Goal: Information Seeking & Learning: Learn about a topic

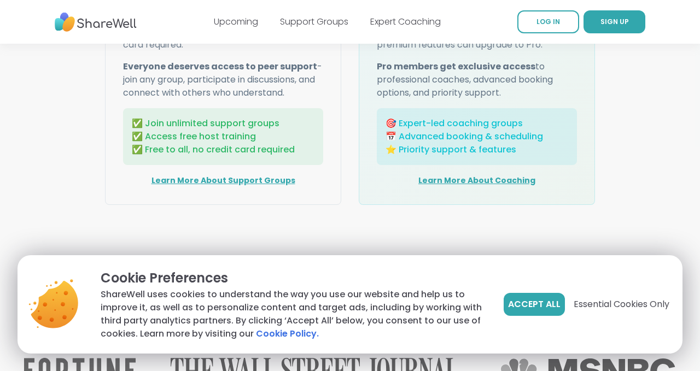
scroll to position [1521, 0]
click at [241, 179] on link "Learn More About Support Groups" at bounding box center [224, 179] width 144 height 11
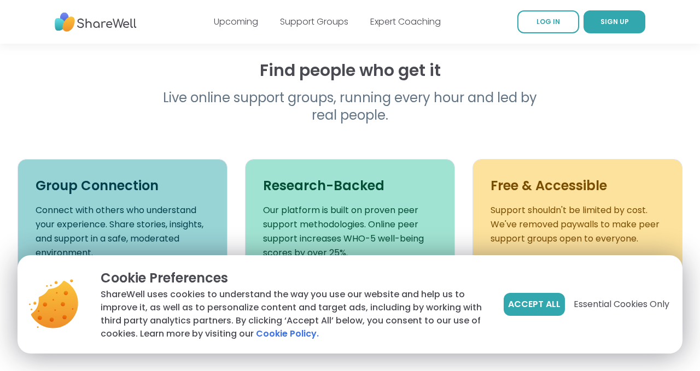
scroll to position [327, 0]
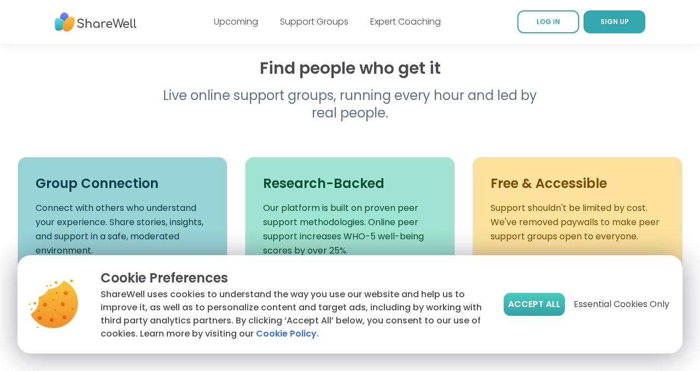
click at [520, 297] on button "Accept All" at bounding box center [534, 304] width 61 height 23
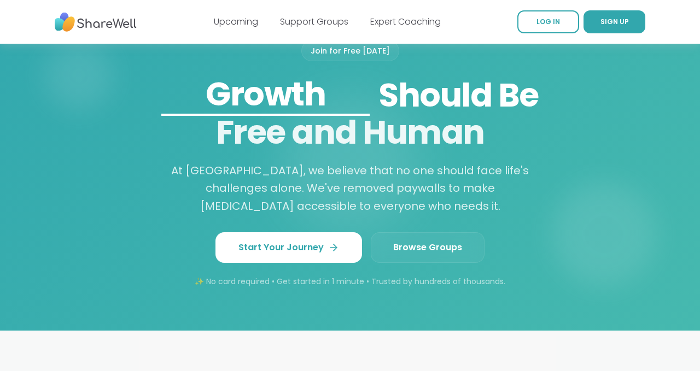
scroll to position [909, 0]
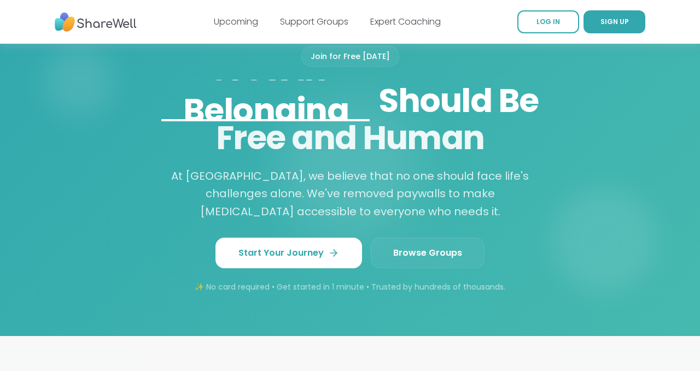
click at [416, 260] on link "Browse Groups" at bounding box center [428, 253] width 114 height 31
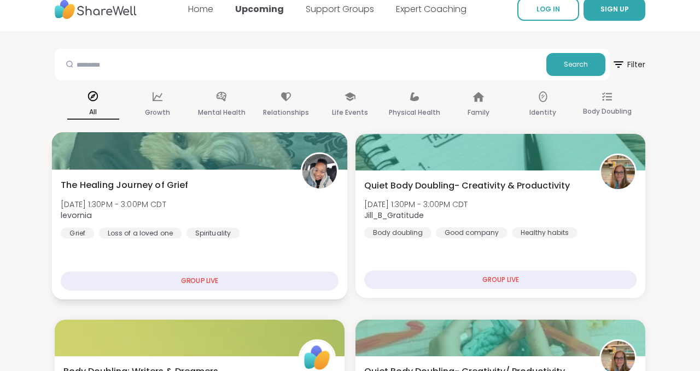
scroll to position [11, 0]
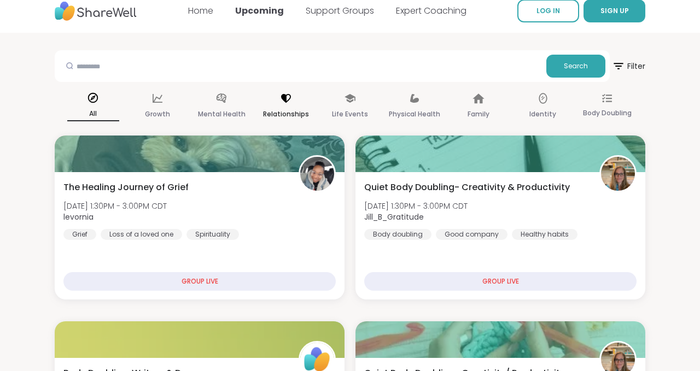
click at [287, 106] on div "Relationships" at bounding box center [286, 106] width 52 height 40
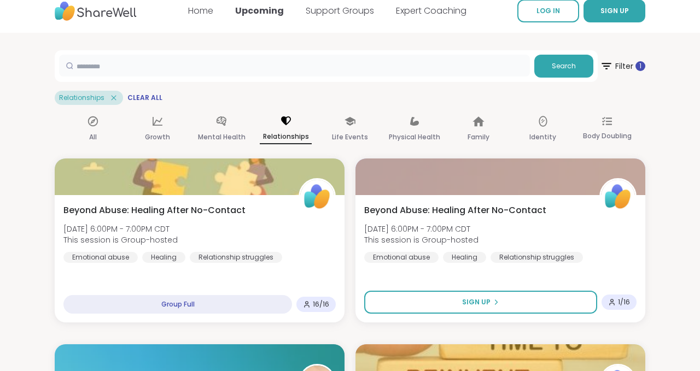
click at [228, 68] on input "text" at bounding box center [294, 66] width 471 height 22
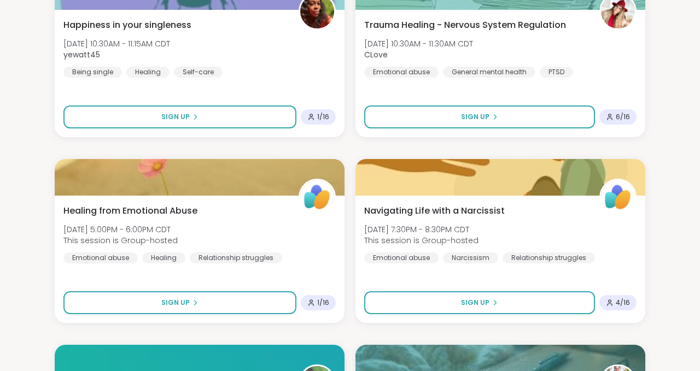
scroll to position [0, 0]
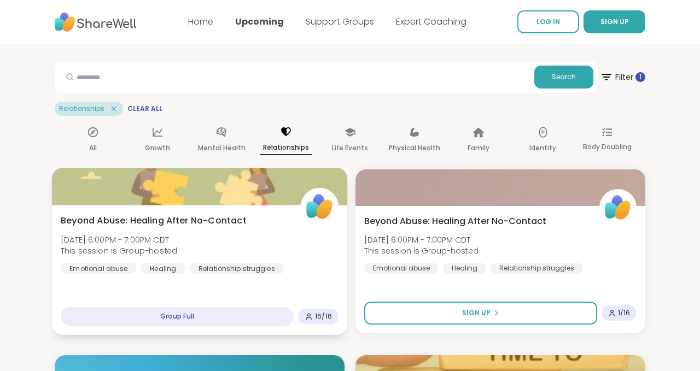
click at [277, 263] on div "Relationship struggles" at bounding box center [237, 268] width 94 height 11
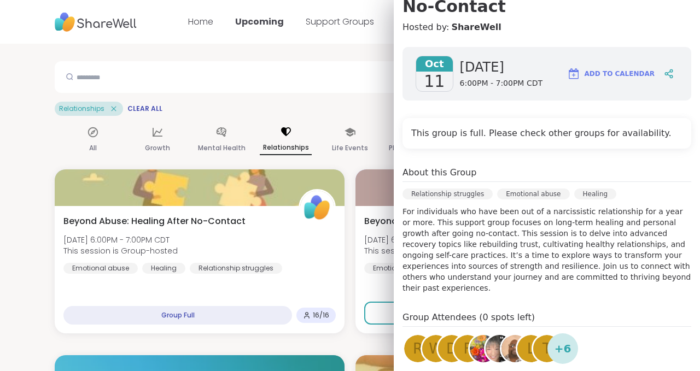
scroll to position [200, 0]
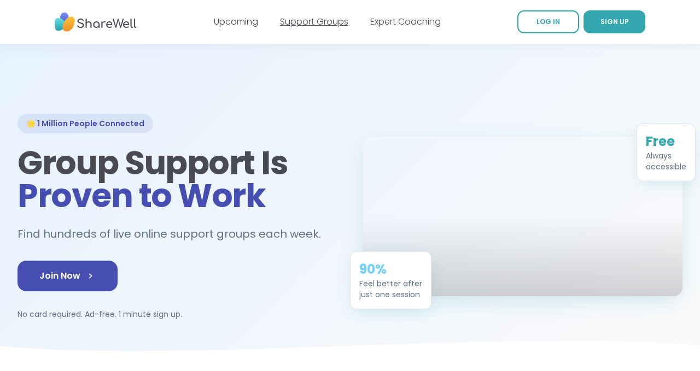
click at [316, 15] on link "Support Groups" at bounding box center [314, 21] width 68 height 13
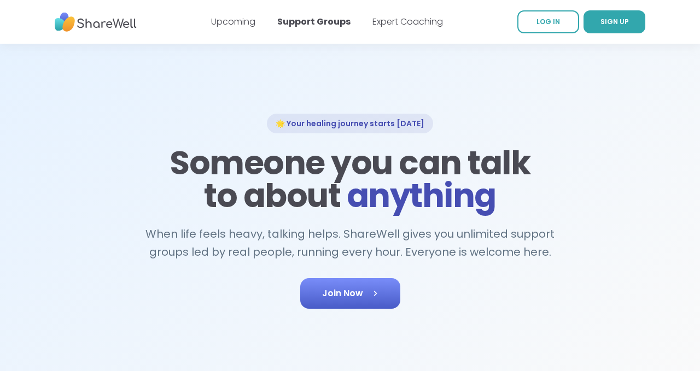
click at [358, 288] on span "Join Now" at bounding box center [350, 293] width 56 height 13
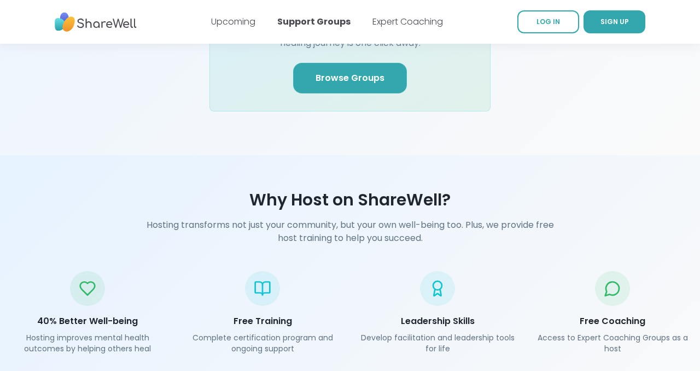
scroll to position [1439, 0]
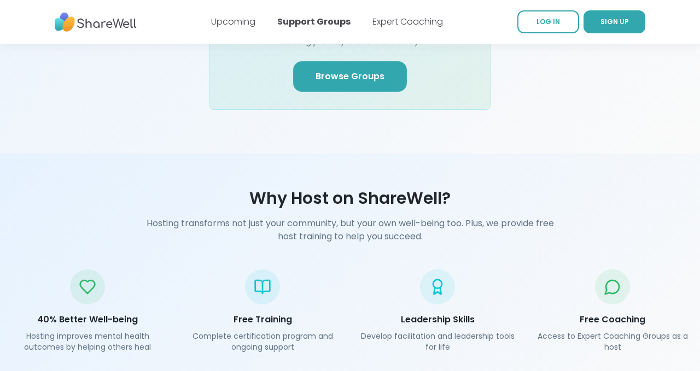
click at [323, 69] on link "Browse Groups" at bounding box center [350, 76] width 114 height 31
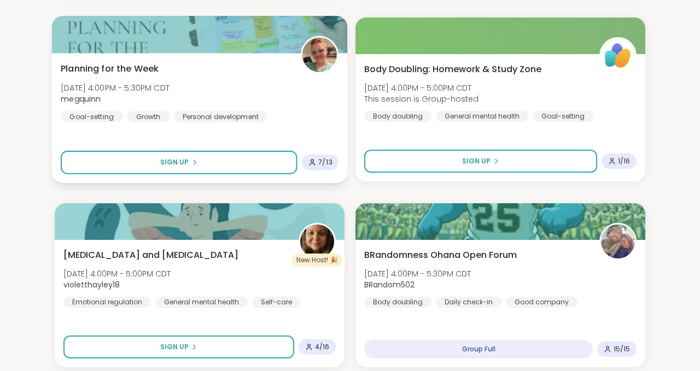
scroll to position [499, 0]
